Goal: Task Accomplishment & Management: Complete application form

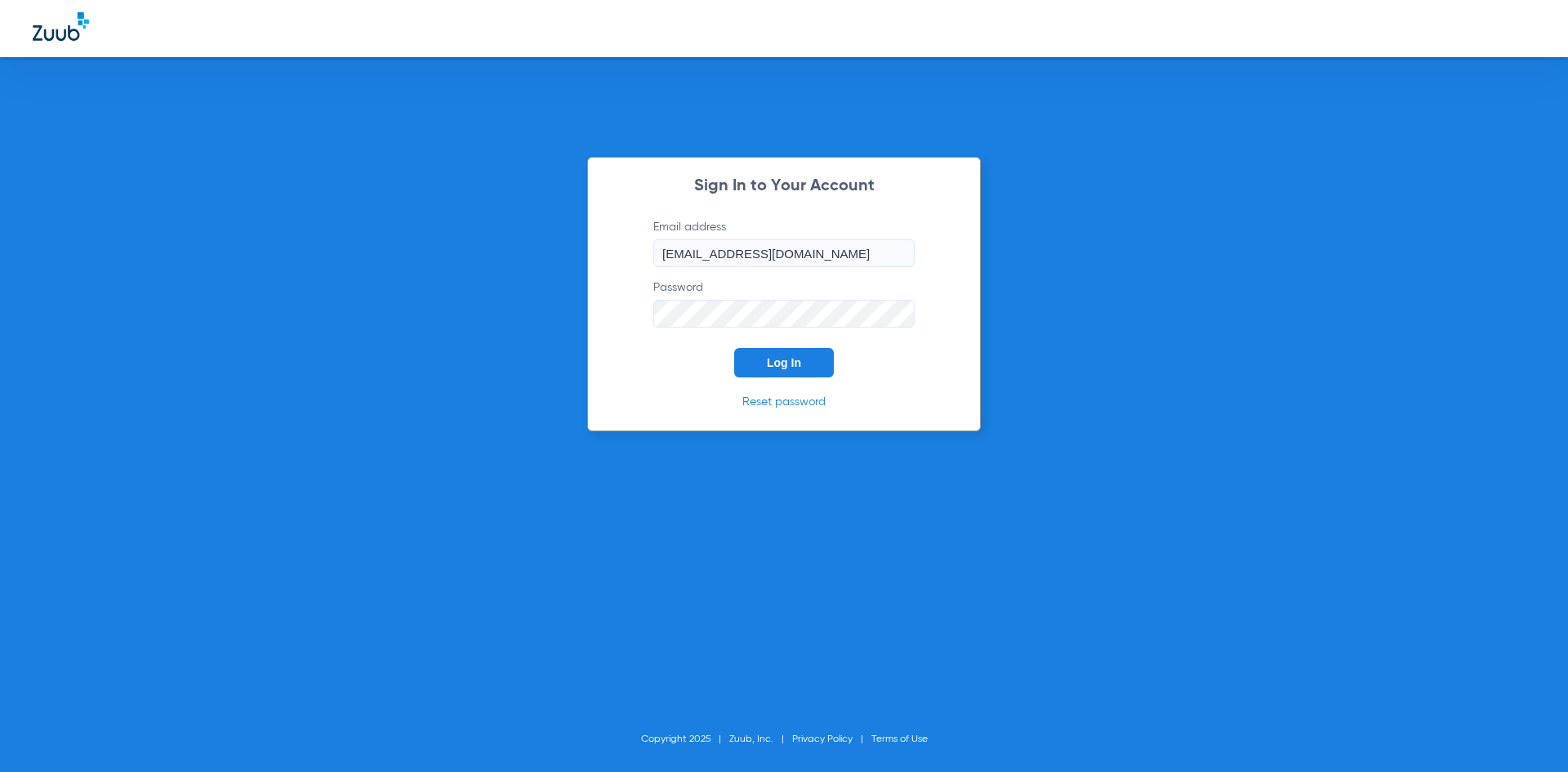
click at [787, 368] on span "Log In" at bounding box center [783, 362] width 34 height 13
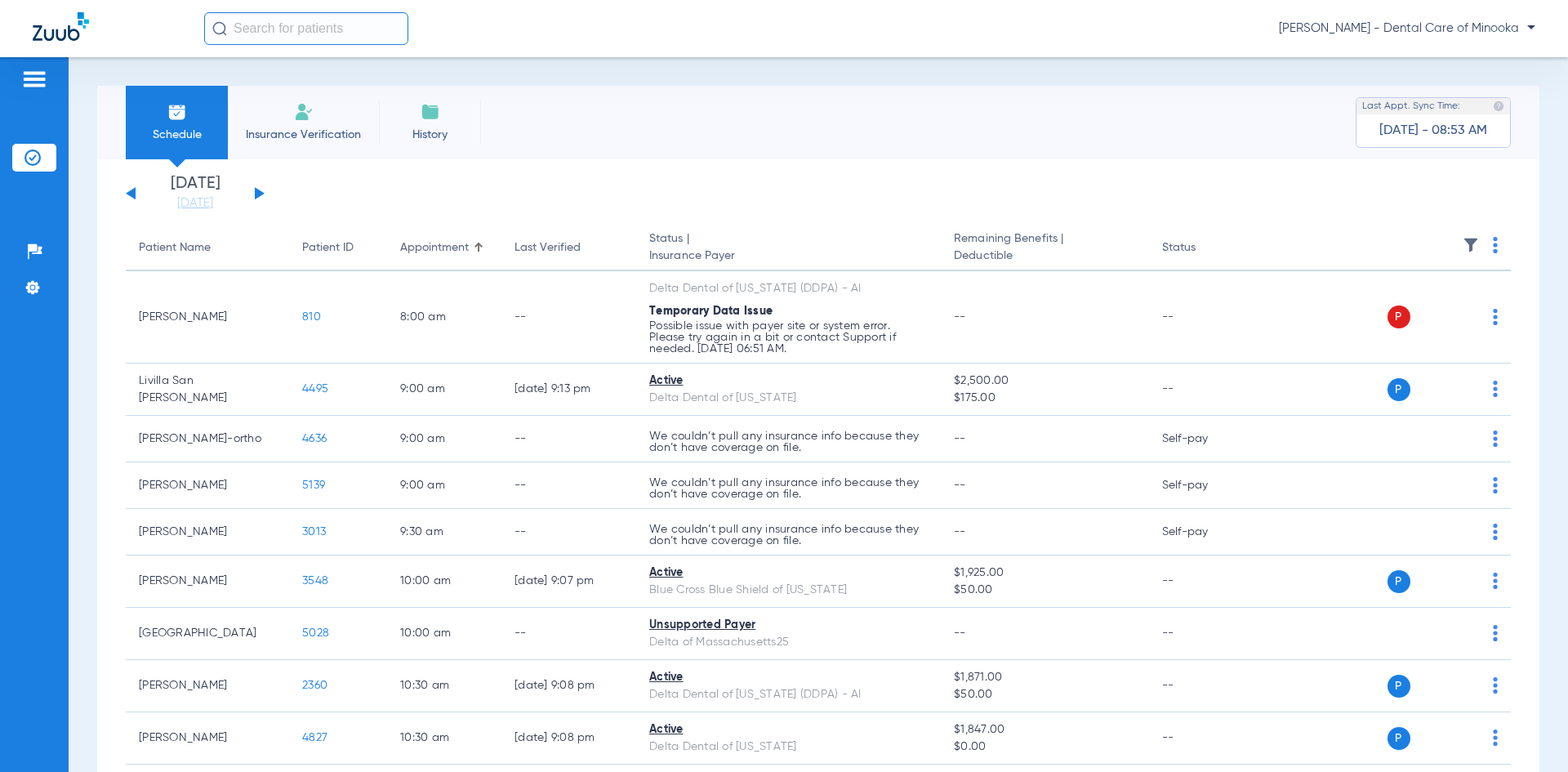
click at [308, 142] on span "Insurance Verification" at bounding box center [304, 135] width 127 height 17
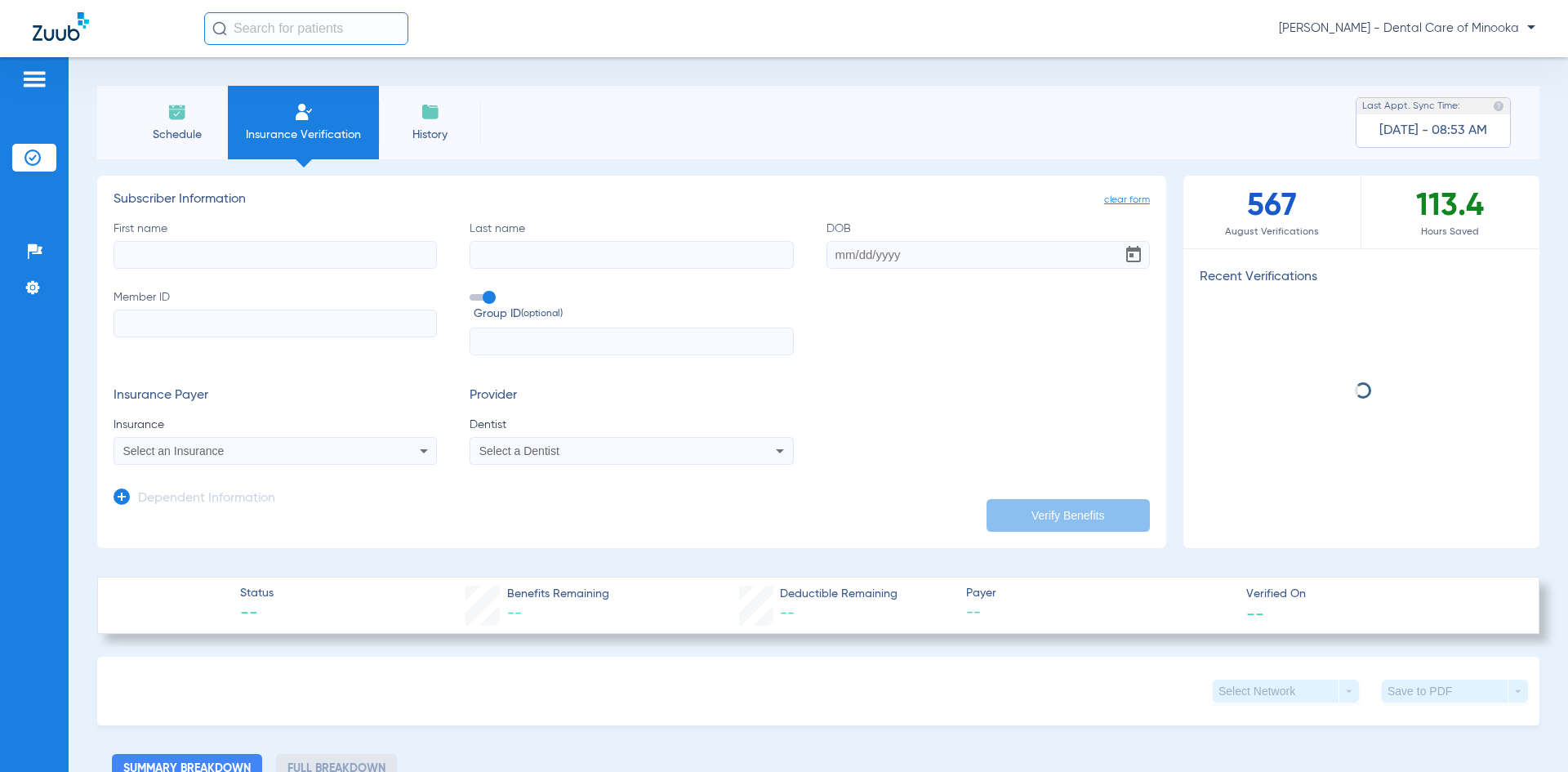
click at [266, 235] on label "First name" at bounding box center [275, 245] width 323 height 48
click at [266, 241] on input "First name" at bounding box center [275, 255] width 323 height 28
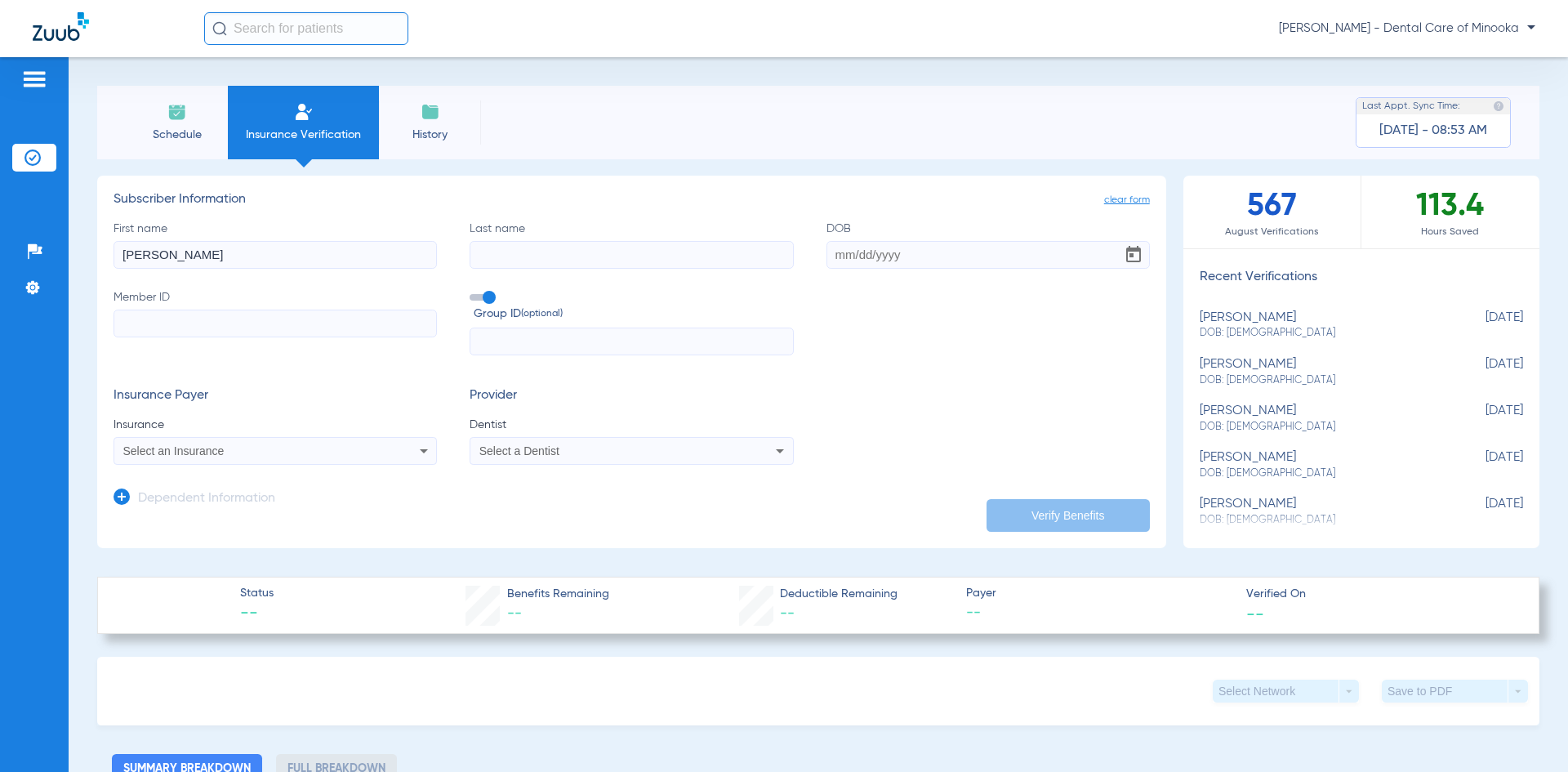
type input "[PERSON_NAME]"
click at [833, 261] on input "DOB" at bounding box center [988, 255] width 323 height 28
type input "[DATE]"
click at [367, 335] on input "Member ID" at bounding box center [275, 323] width 323 height 28
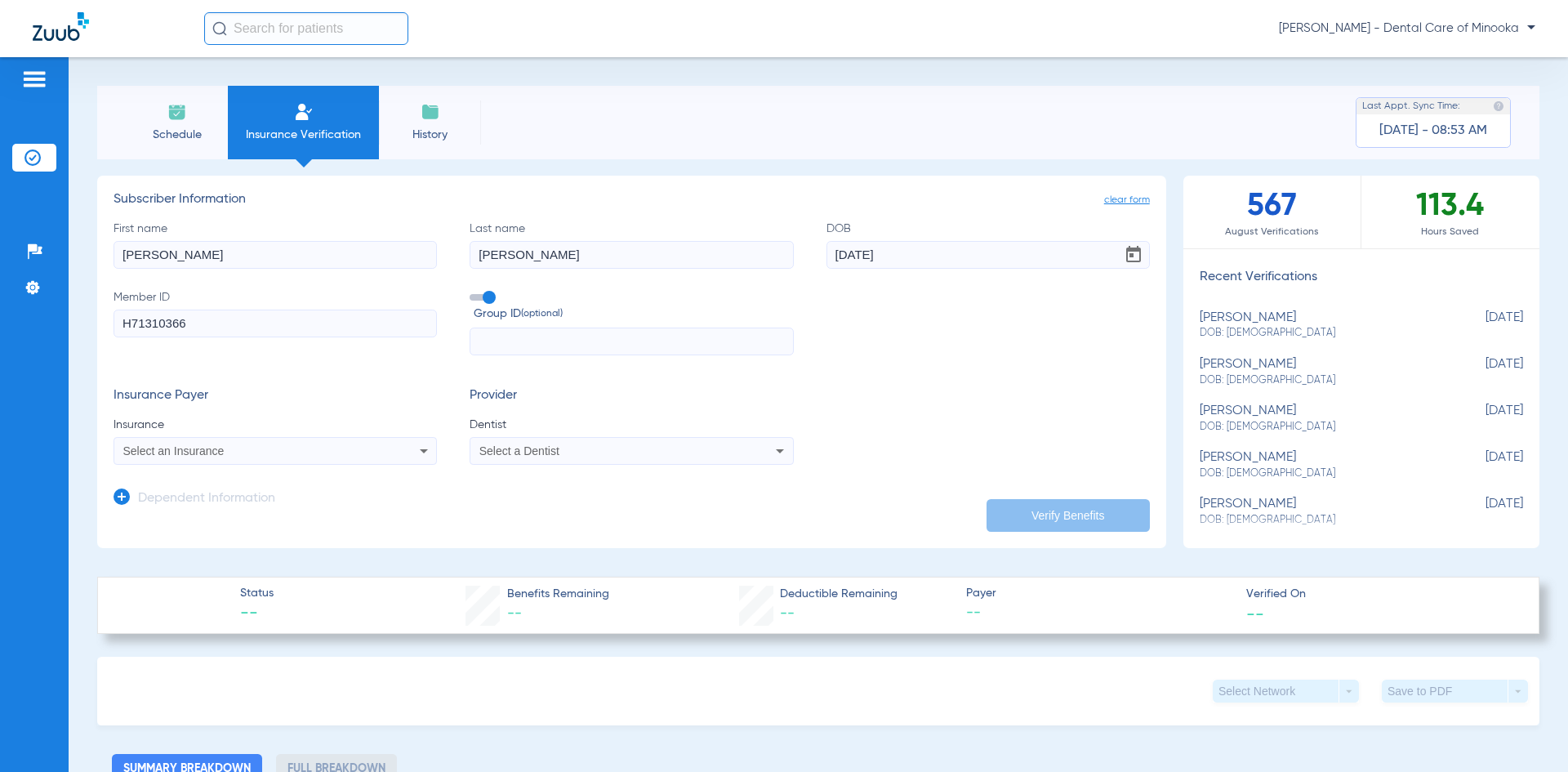
type input "H71310366"
click at [259, 460] on div "Select an Insurance" at bounding box center [276, 451] width 322 height 20
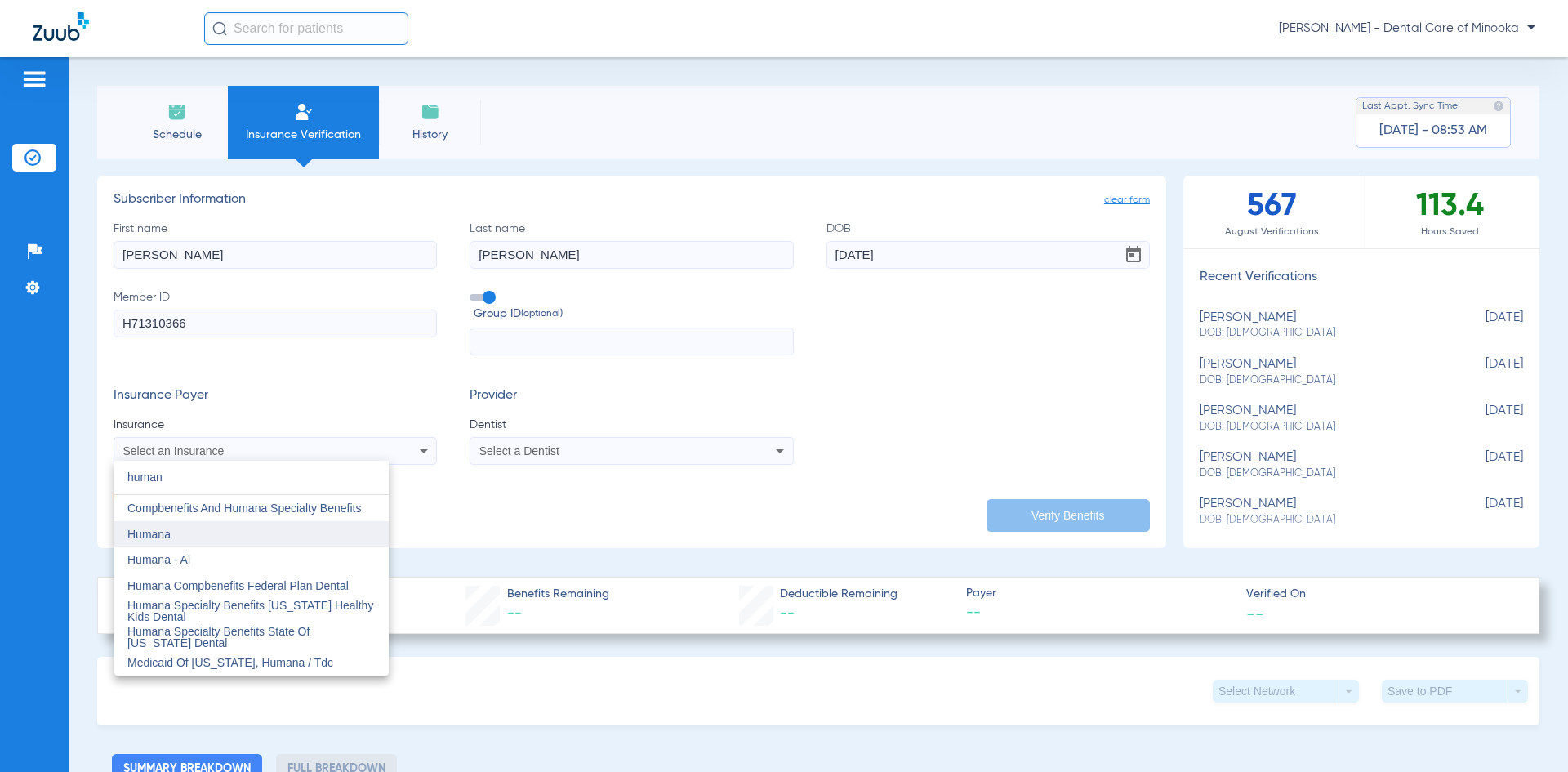
type input "human"
click at [186, 538] on mat-option "Humana" at bounding box center [251, 535] width 275 height 26
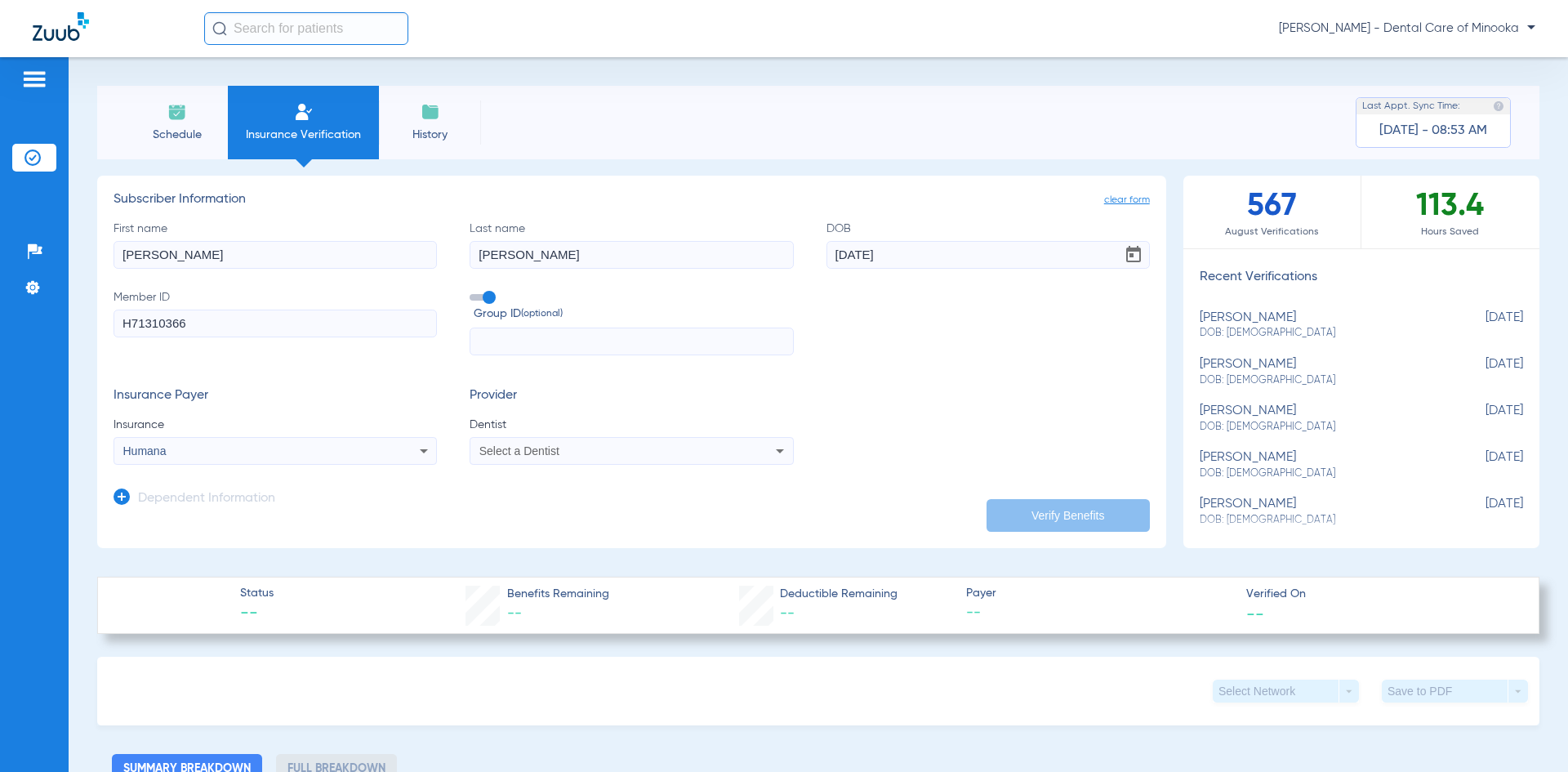
click at [566, 459] on div "Select a Dentist" at bounding box center [631, 451] width 322 height 20
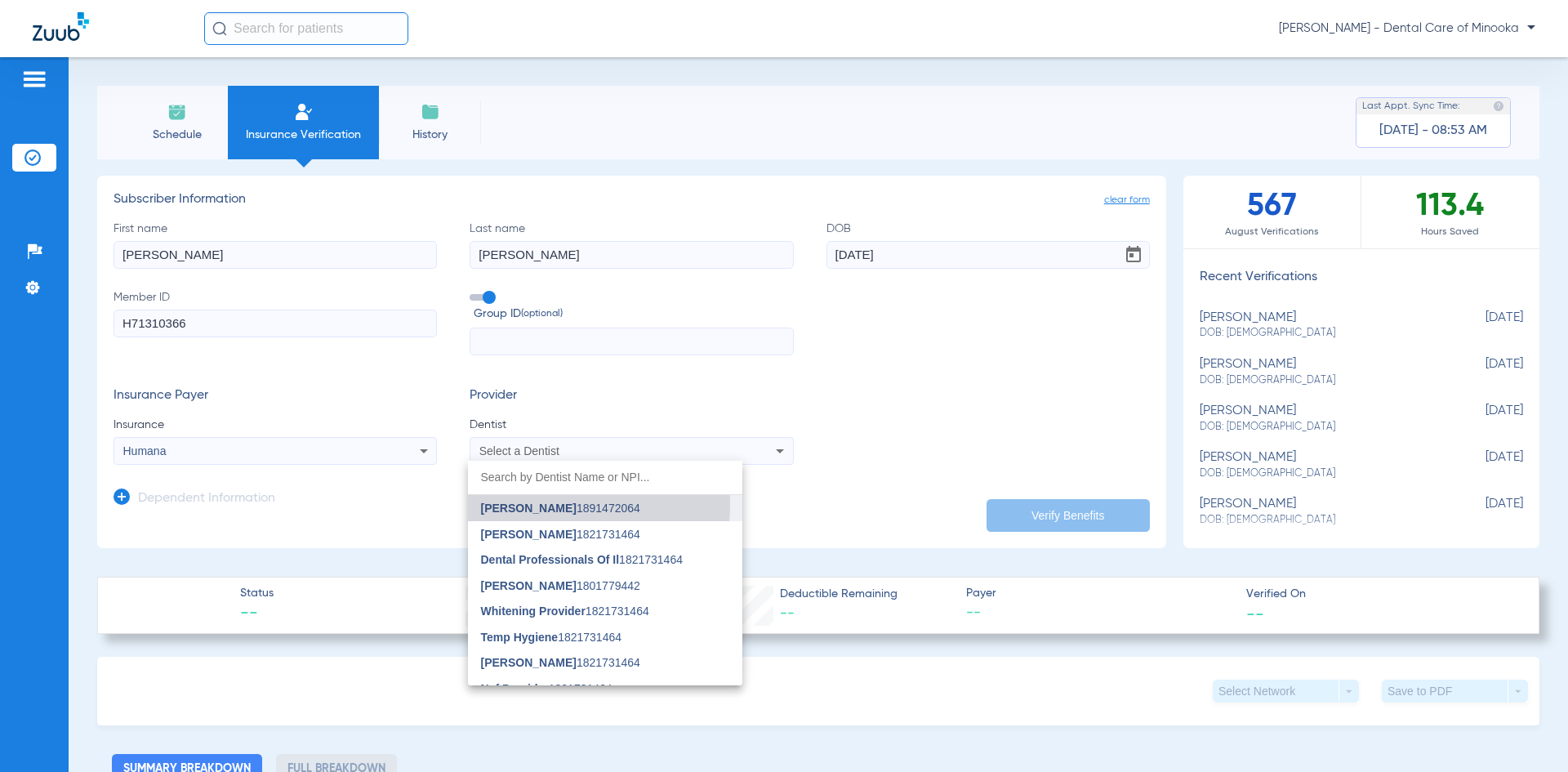
click at [558, 505] on span "[PERSON_NAME]" at bounding box center [529, 508] width 96 height 13
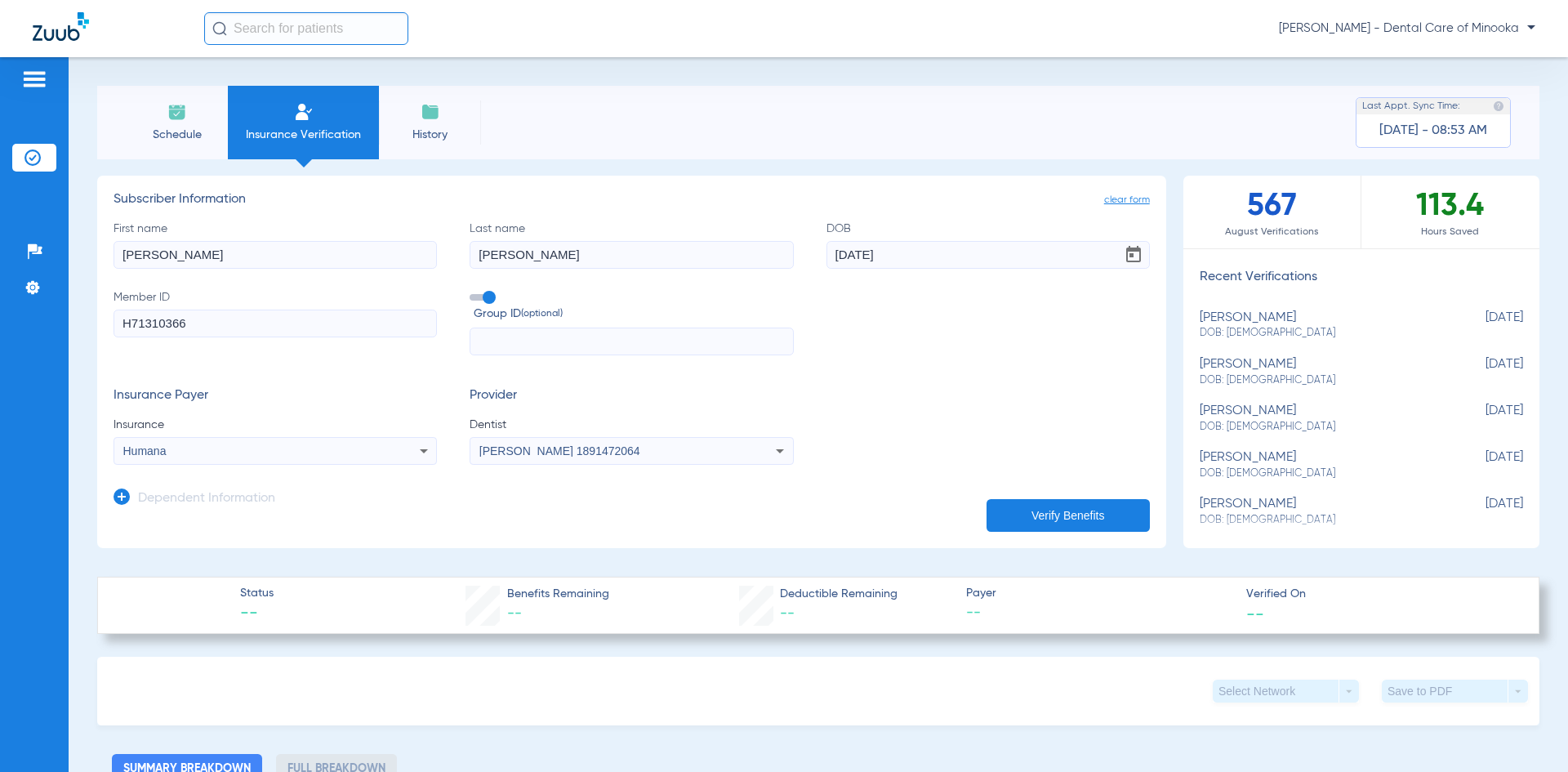
click at [1025, 510] on button "Verify Benefits" at bounding box center [1067, 515] width 163 height 33
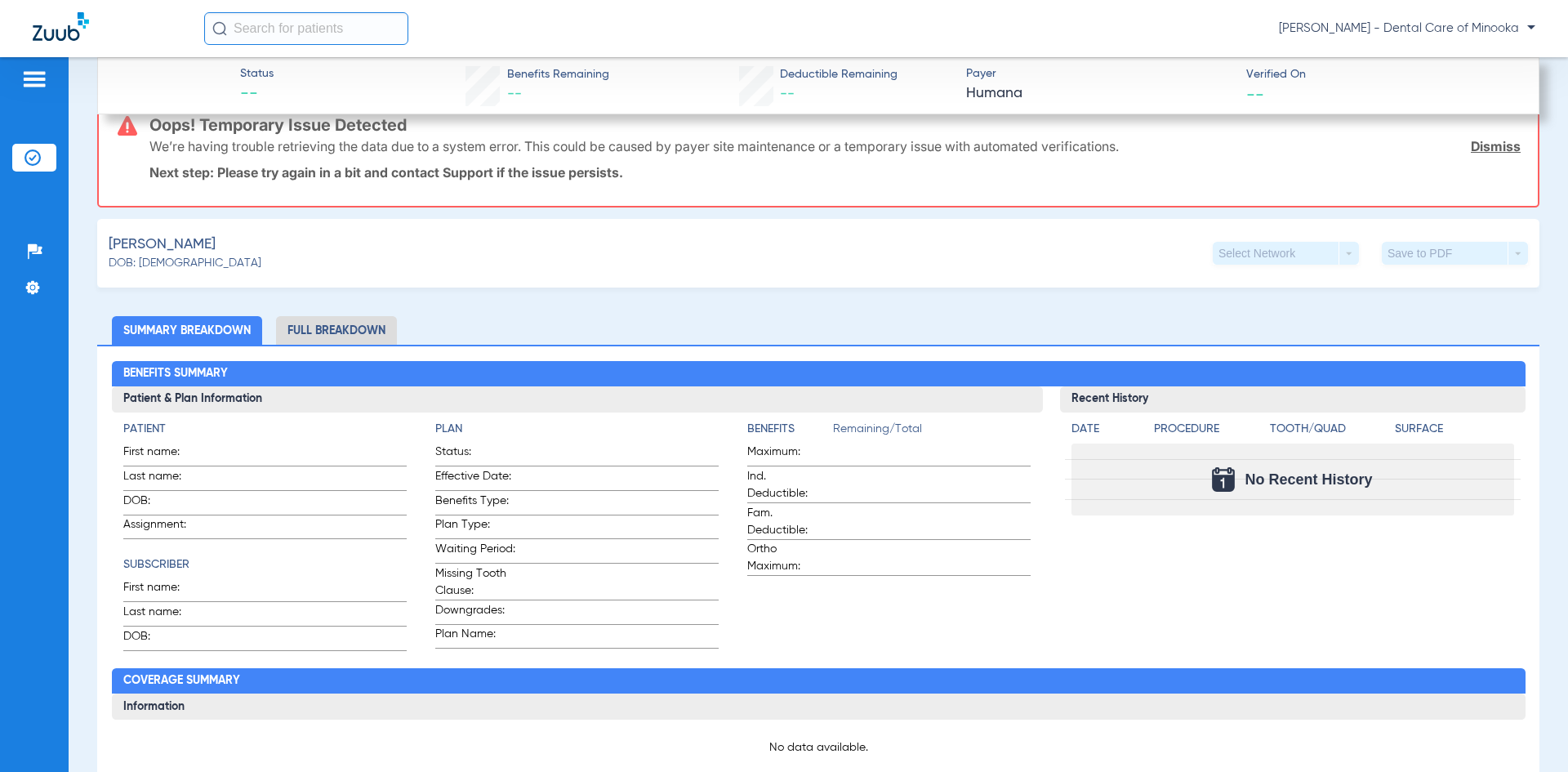
scroll to position [560, 0]
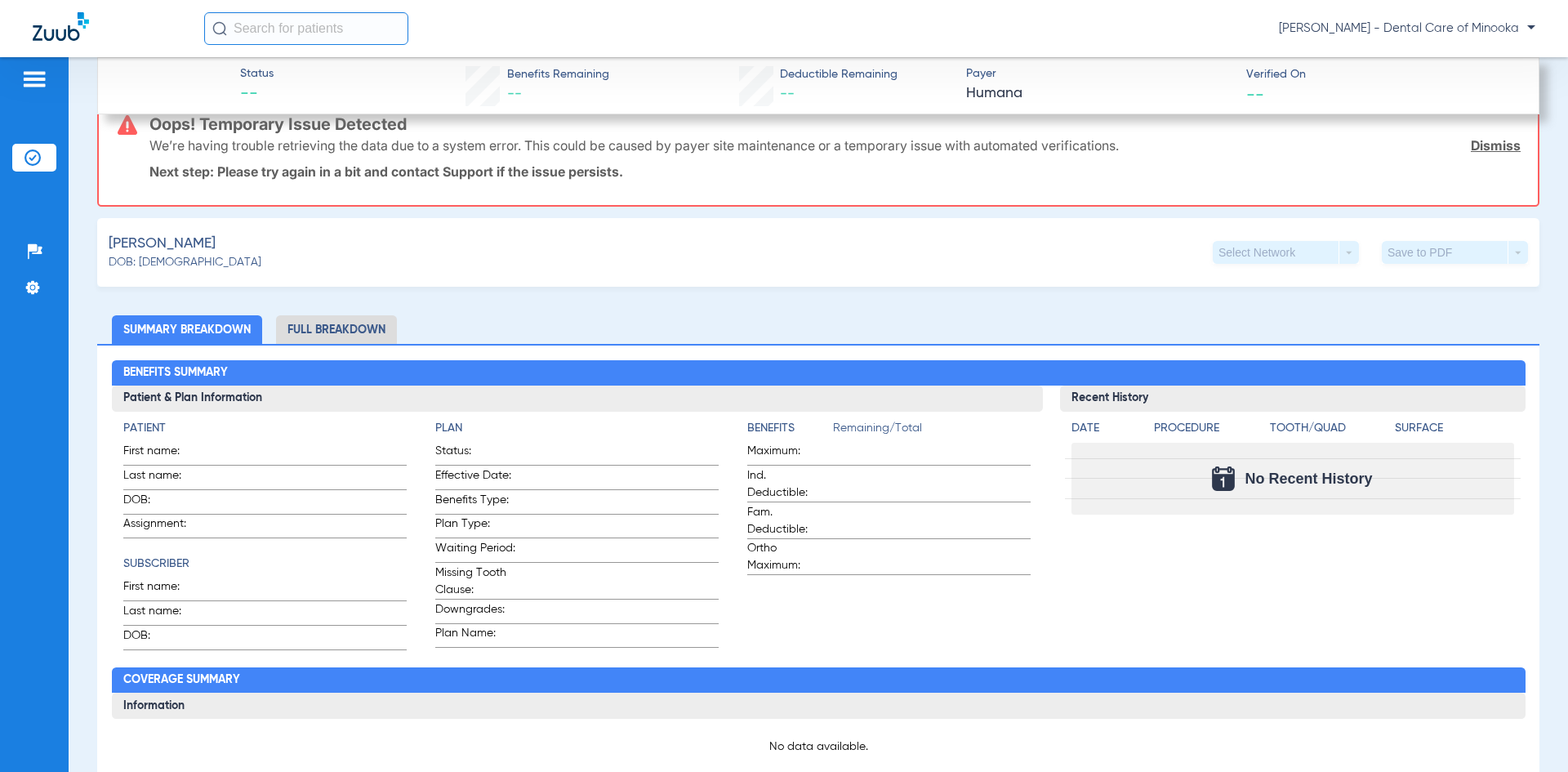
click at [325, 332] on li "Full Breakdown" at bounding box center [336, 330] width 121 height 29
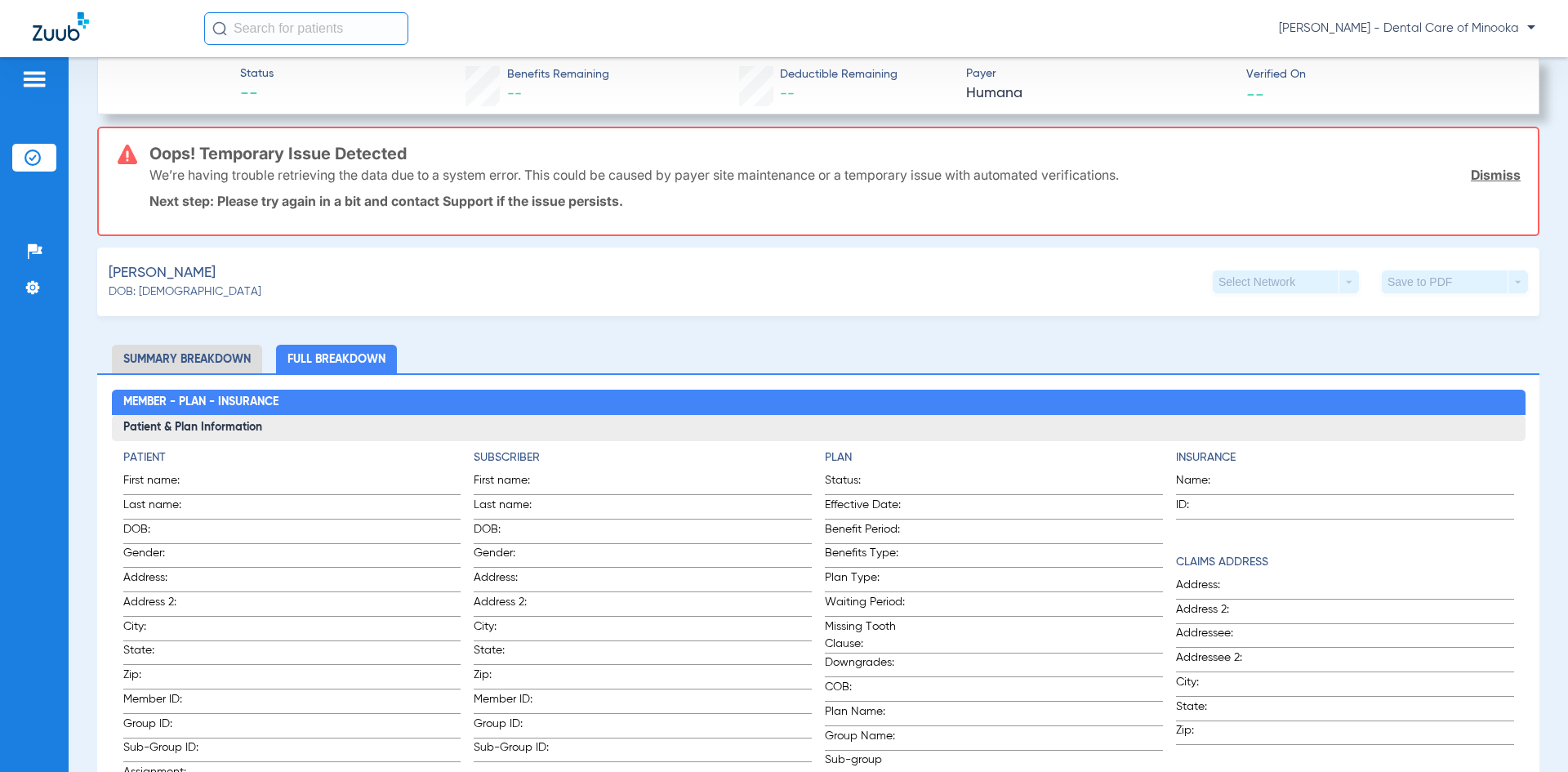
scroll to position [0, 0]
